Goal: Information Seeking & Learning: Learn about a topic

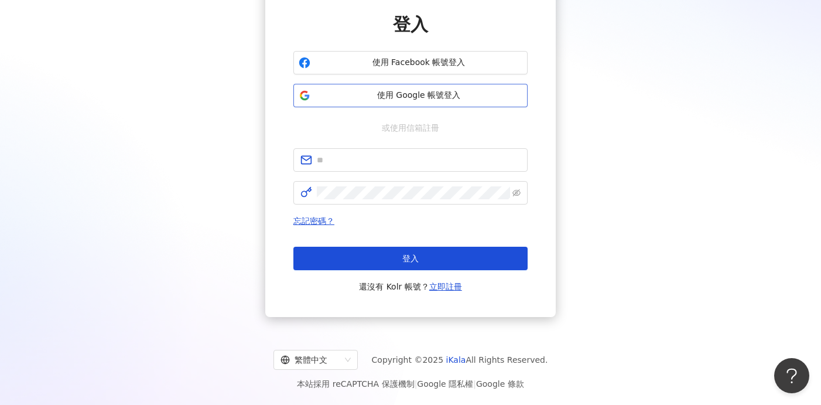
click at [326, 95] on span "使用 Google 帳號登入" at bounding box center [418, 96] width 207 height 12
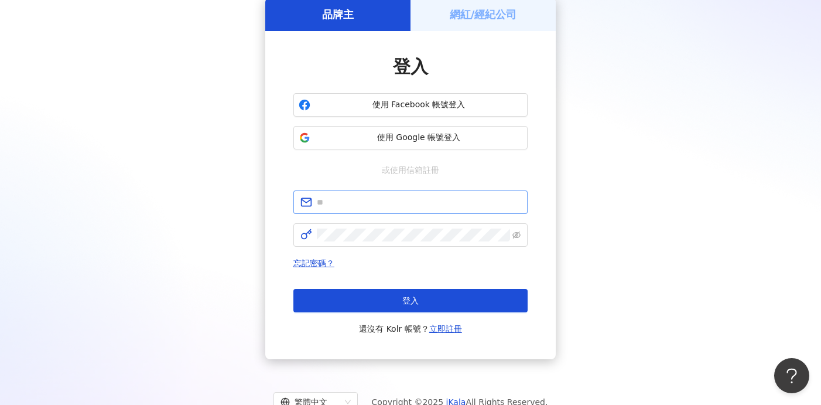
scroll to position [96, 0]
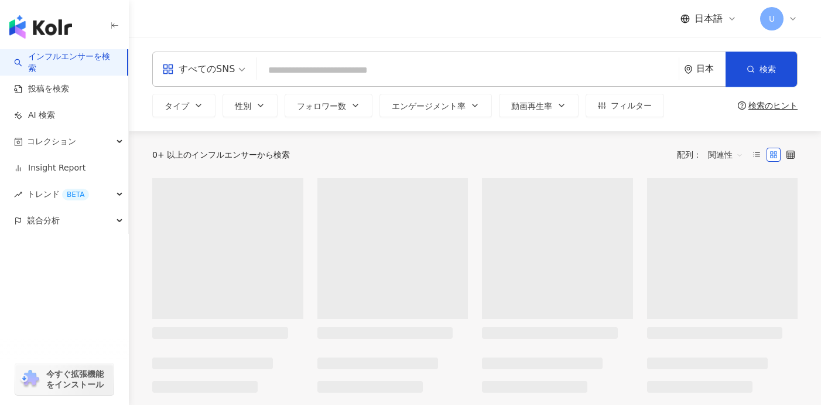
click at [227, 67] on div "すべてのSNS" at bounding box center [198, 69] width 73 height 19
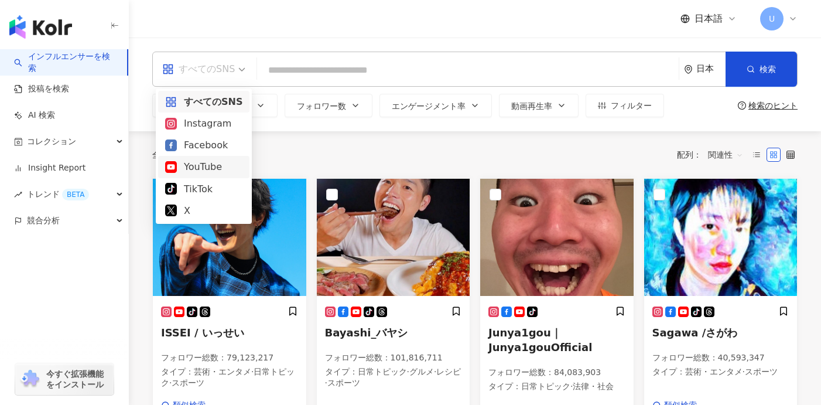
click at [216, 170] on div "YouTube" at bounding box center [203, 166] width 77 height 15
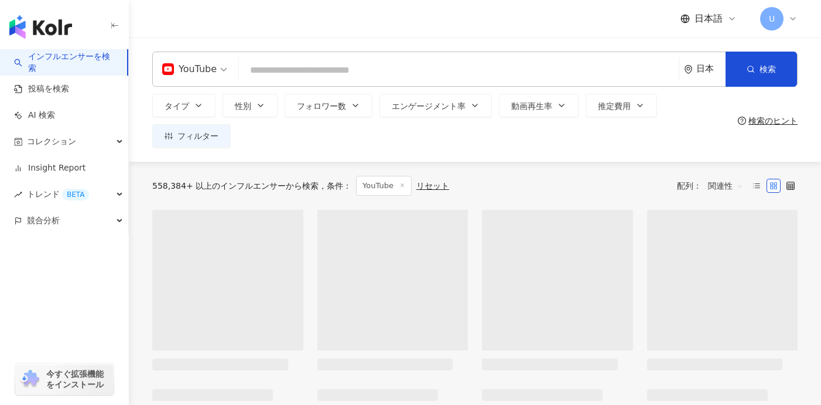
click at [288, 74] on input "search" at bounding box center [459, 70] width 431 height 22
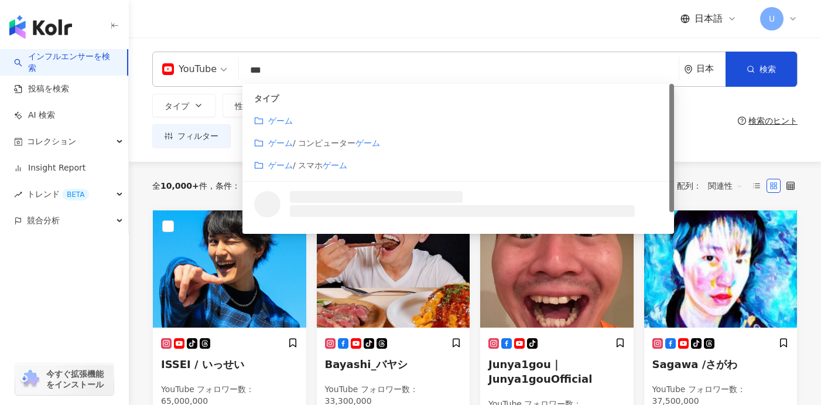
click at [299, 122] on div "ゲーム" at bounding box center [458, 120] width 408 height 13
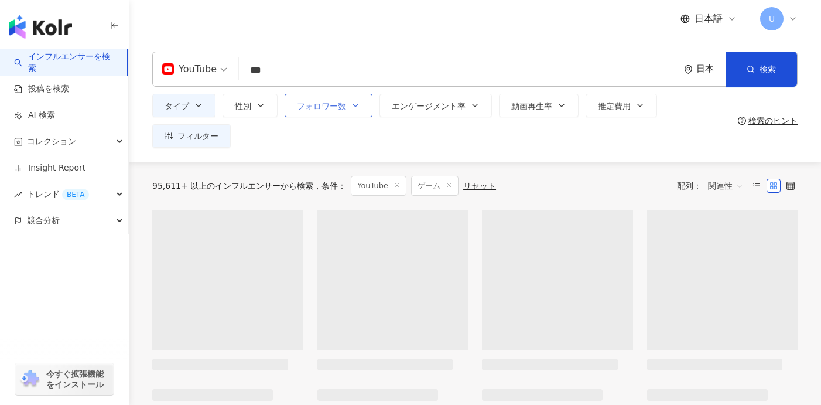
type input "***"
click at [310, 112] on button "フォロワー数" at bounding box center [329, 105] width 88 height 23
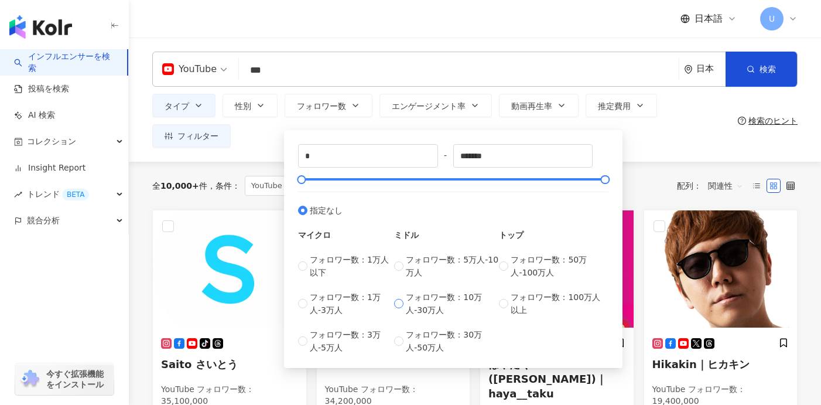
click at [404, 296] on label "フォロワー数：10万人-30万人" at bounding box center [446, 304] width 105 height 26
type input "******"
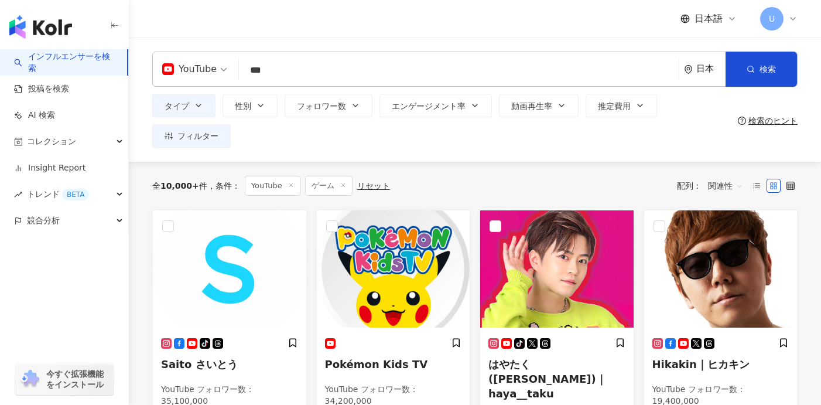
click at [258, 141] on div "タイプ 性別 フォロワー数 エンゲージメント率 動画再生率 推定費用 フィルター ****** - ****** 指定なし マイクロ フォロワー数：1万人以下…" at bounding box center [442, 121] width 581 height 54
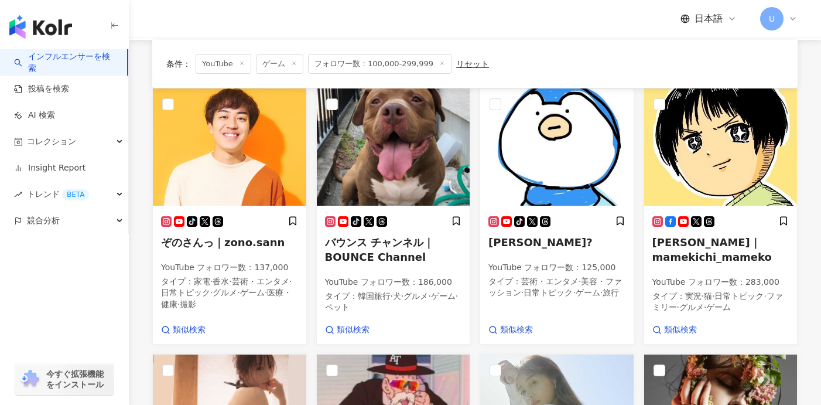
scroll to position [148, 0]
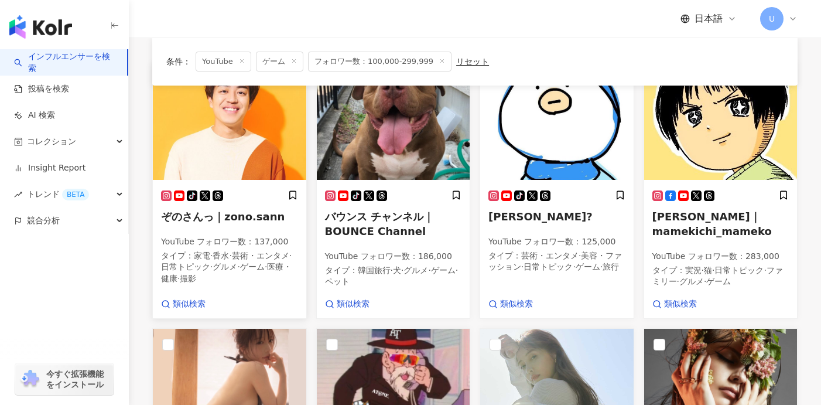
click at [222, 213] on span "ぞのさんっ｜zono.sann" at bounding box center [223, 216] width 124 height 12
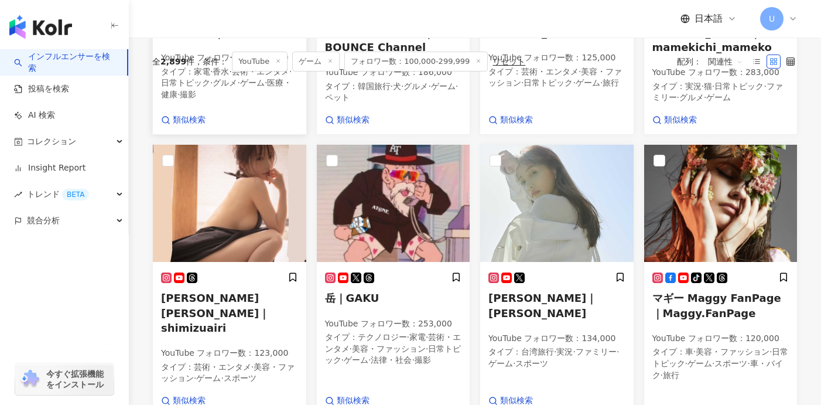
scroll to position [0, 0]
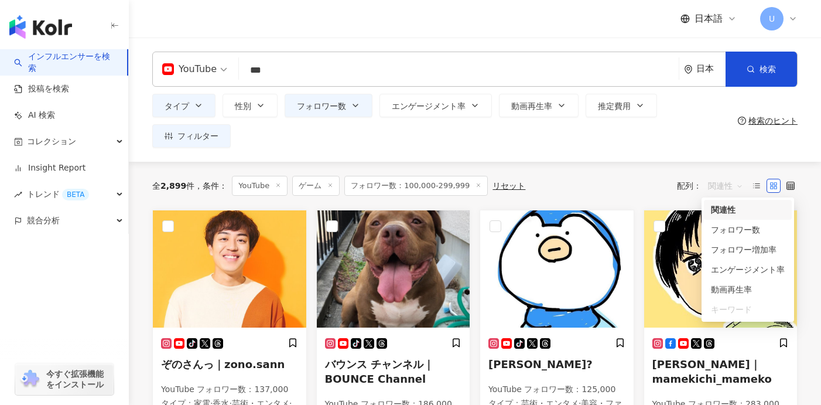
click at [712, 185] on span "関連性" at bounding box center [725, 185] width 35 height 19
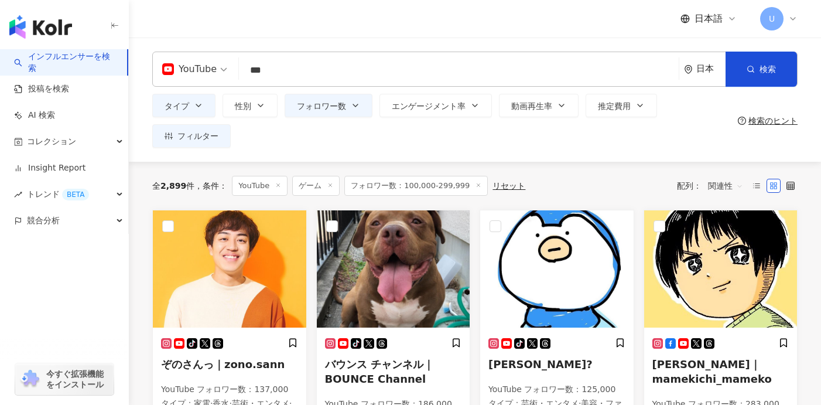
click at [627, 173] on div "全 2,899 件 条件 ： YouTube ゲーム フォロワー数：100,000-299,999 リセット 配列： 関連性" at bounding box center [475, 186] width 646 height 48
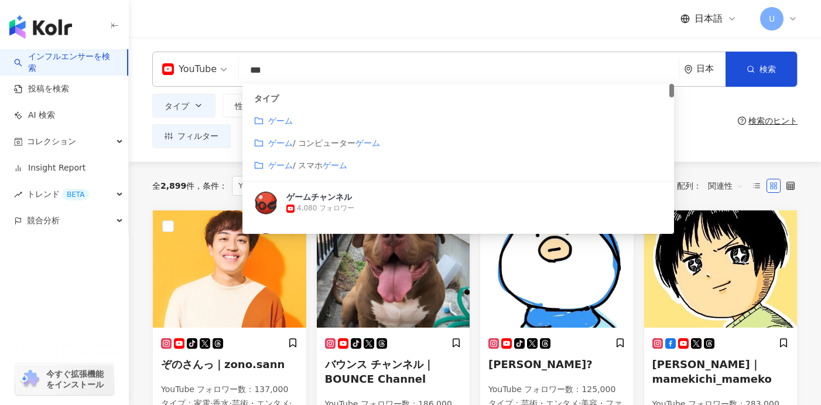
click at [441, 76] on input "***" at bounding box center [459, 70] width 431 height 22
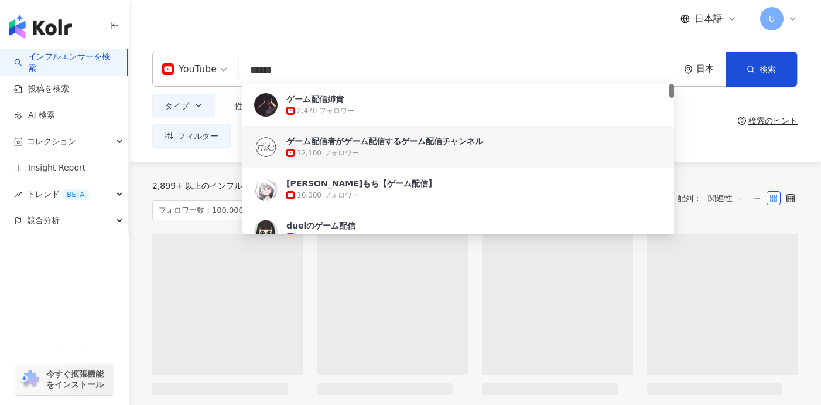
type input "******"
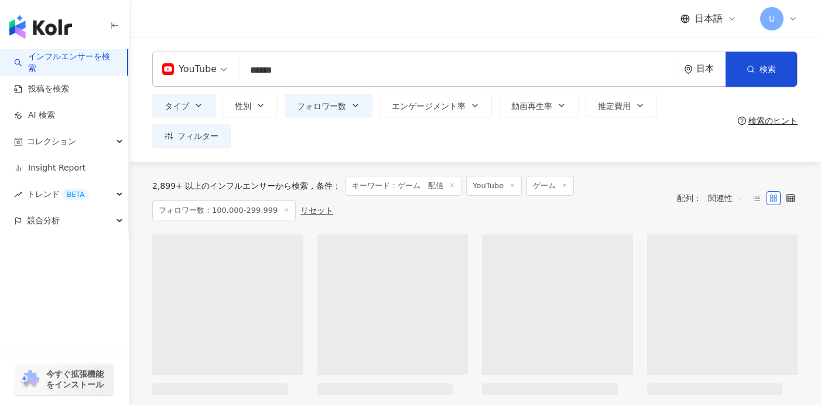
click at [705, 141] on div "タイプ 性別 フォロワー数 エンゲージメント率 動画再生率 推定費用 フィルター ****** - ****** 指定なし マイクロ フォロワー数：1万人以下…" at bounding box center [442, 121] width 581 height 54
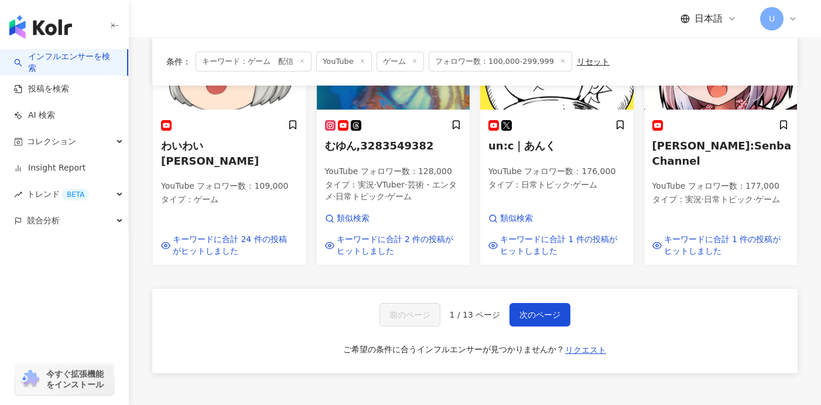
scroll to position [805, 0]
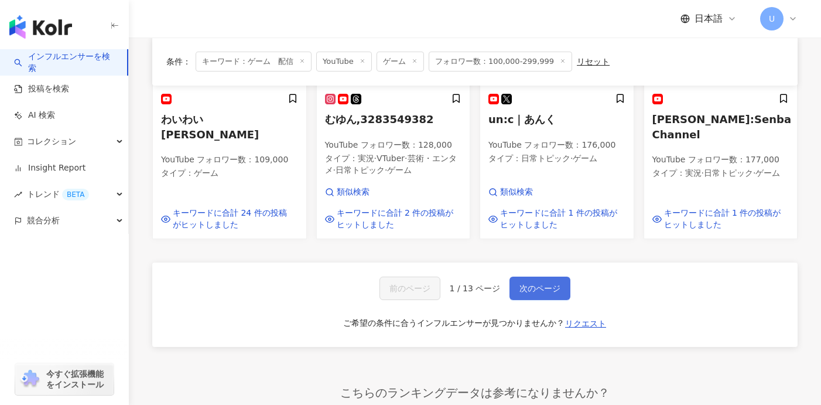
click at [544, 293] on span "次のページ" at bounding box center [540, 288] width 41 height 9
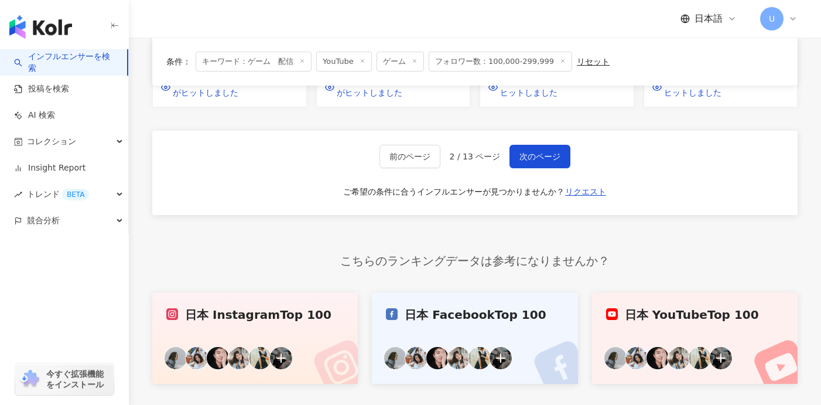
scroll to position [947, 0]
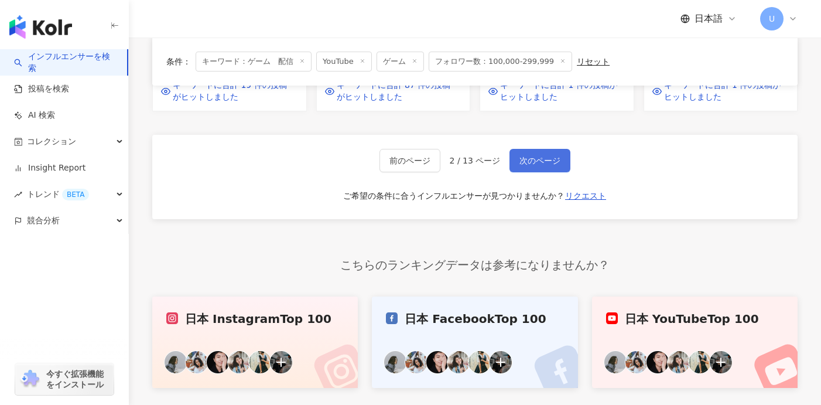
click at [537, 155] on button "次のページ" at bounding box center [540, 160] width 61 height 23
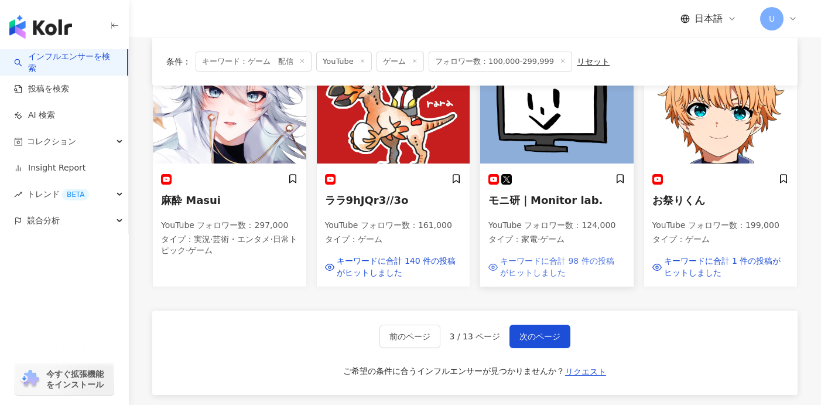
scroll to position [745, 0]
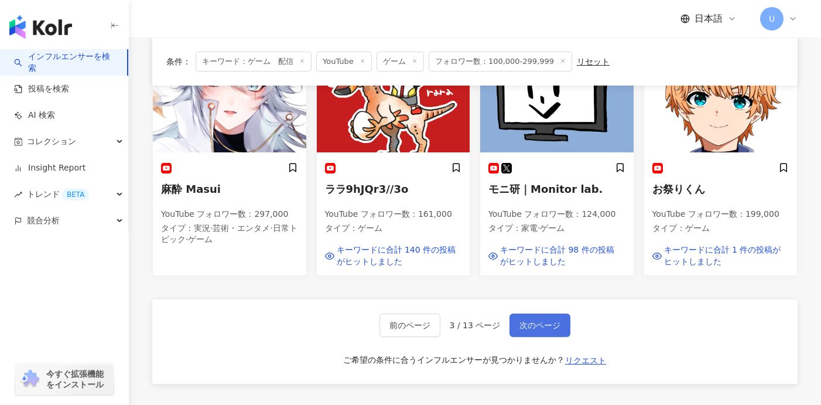
click at [525, 320] on span "次のページ" at bounding box center [540, 324] width 41 height 9
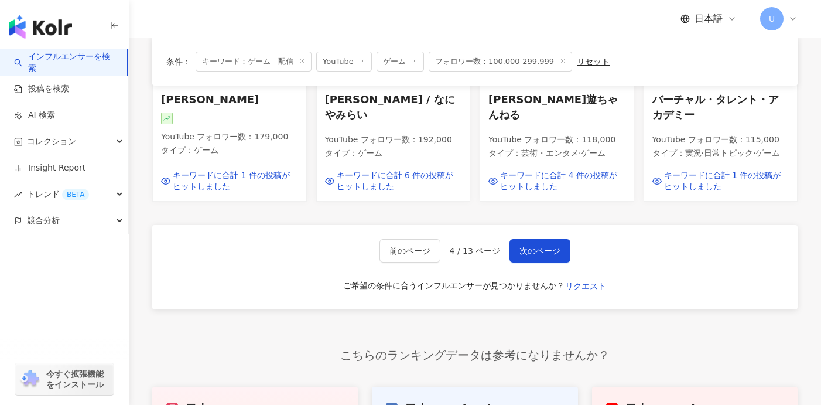
scroll to position [735, 0]
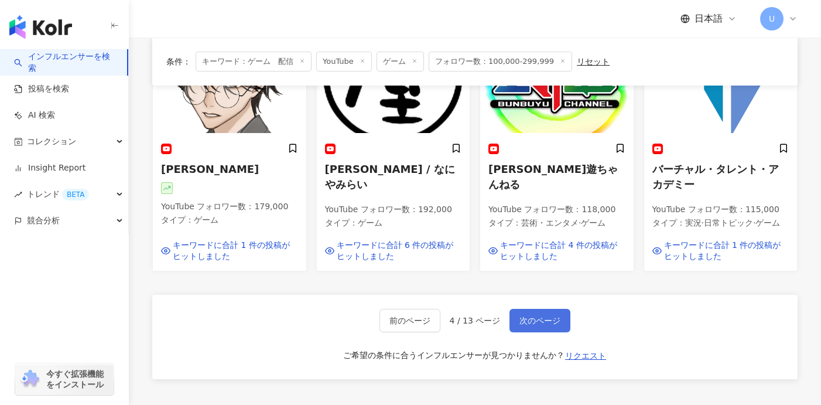
click at [532, 316] on span "次のページ" at bounding box center [540, 320] width 41 height 9
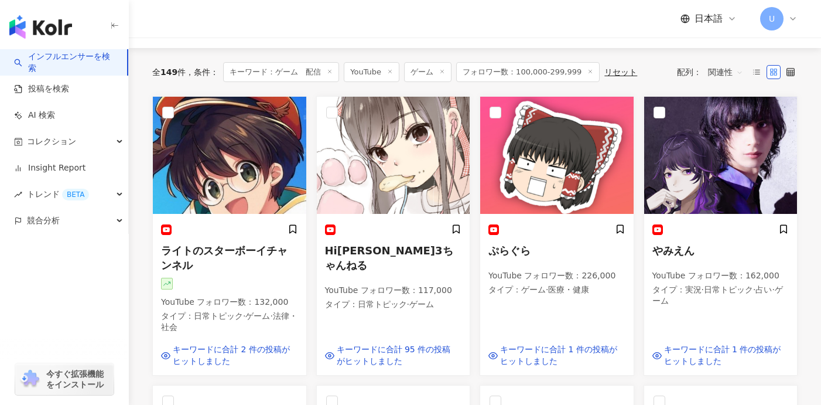
scroll to position [114, 0]
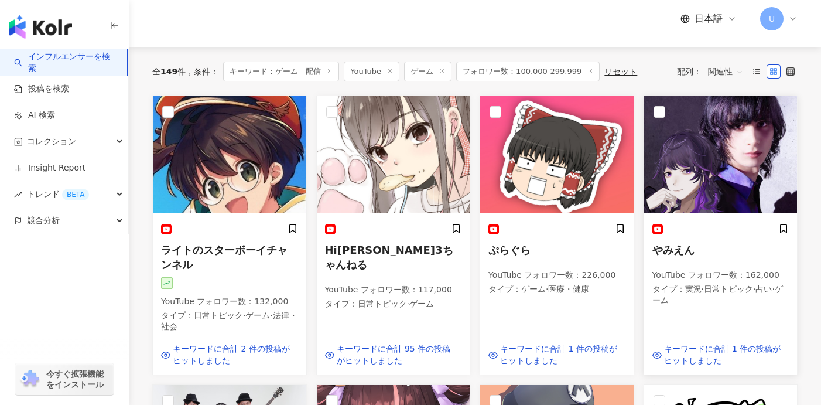
click at [658, 279] on p "YouTube フォロワー数 ： 162,000" at bounding box center [721, 275] width 137 height 12
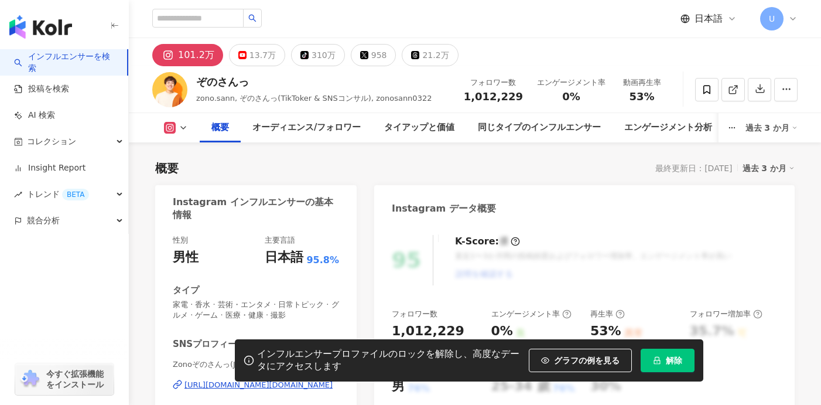
click at [233, 380] on div "[URL][DOMAIN_NAME][DOMAIN_NAME]" at bounding box center [259, 385] width 148 height 11
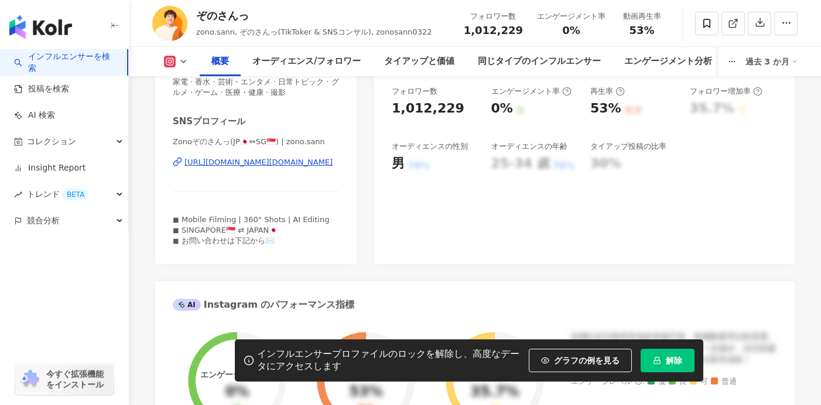
click at [182, 69] on div "概要 オーディエンス/フォロワー タイアップと価値 同じタイプのインフルエンサー エンゲージメント分析 コンテンツ内容分析 過去 3 か月" at bounding box center [475, 61] width 646 height 29
click at [182, 62] on icon at bounding box center [183, 61] width 9 height 9
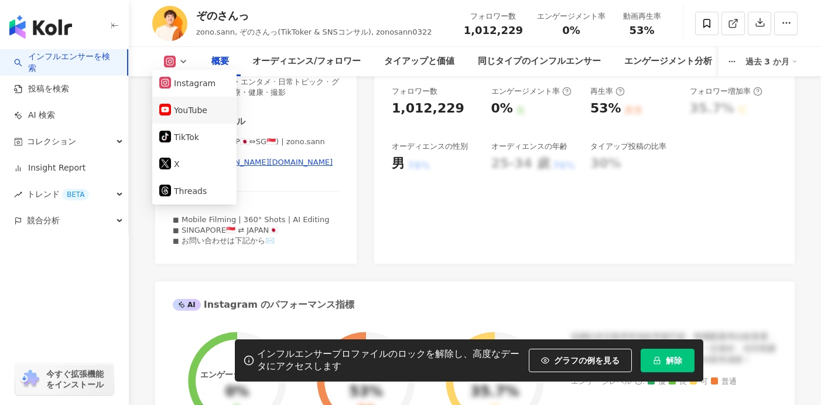
click at [187, 112] on button "YouTube" at bounding box center [194, 110] width 70 height 16
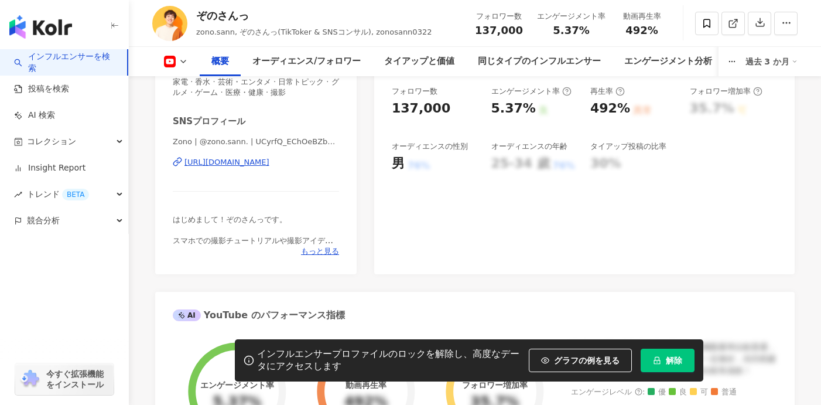
click at [258, 163] on div "[URL][DOMAIN_NAME]" at bounding box center [227, 162] width 85 height 11
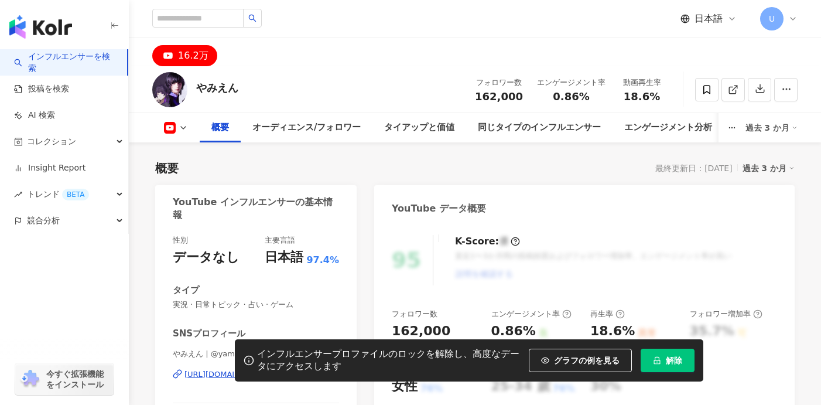
scroll to position [171, 0]
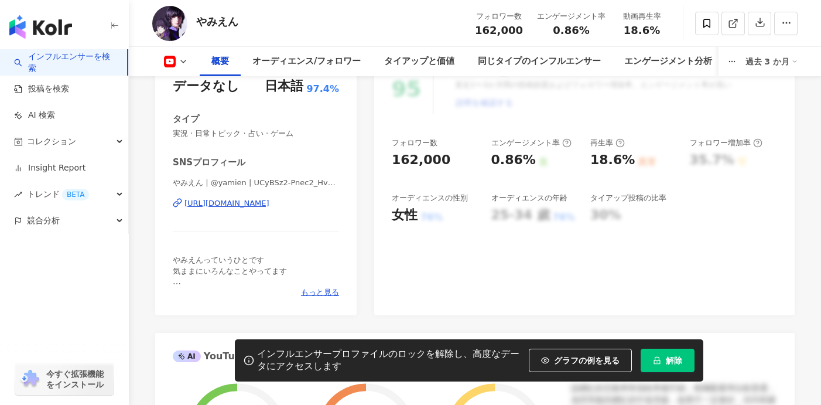
click at [261, 201] on div "https://www.youtube.com/channel/UCyBSz2-Pnec2_HvG09NScIQ" at bounding box center [227, 203] width 85 height 11
